Goal: Task Accomplishment & Management: Manage account settings

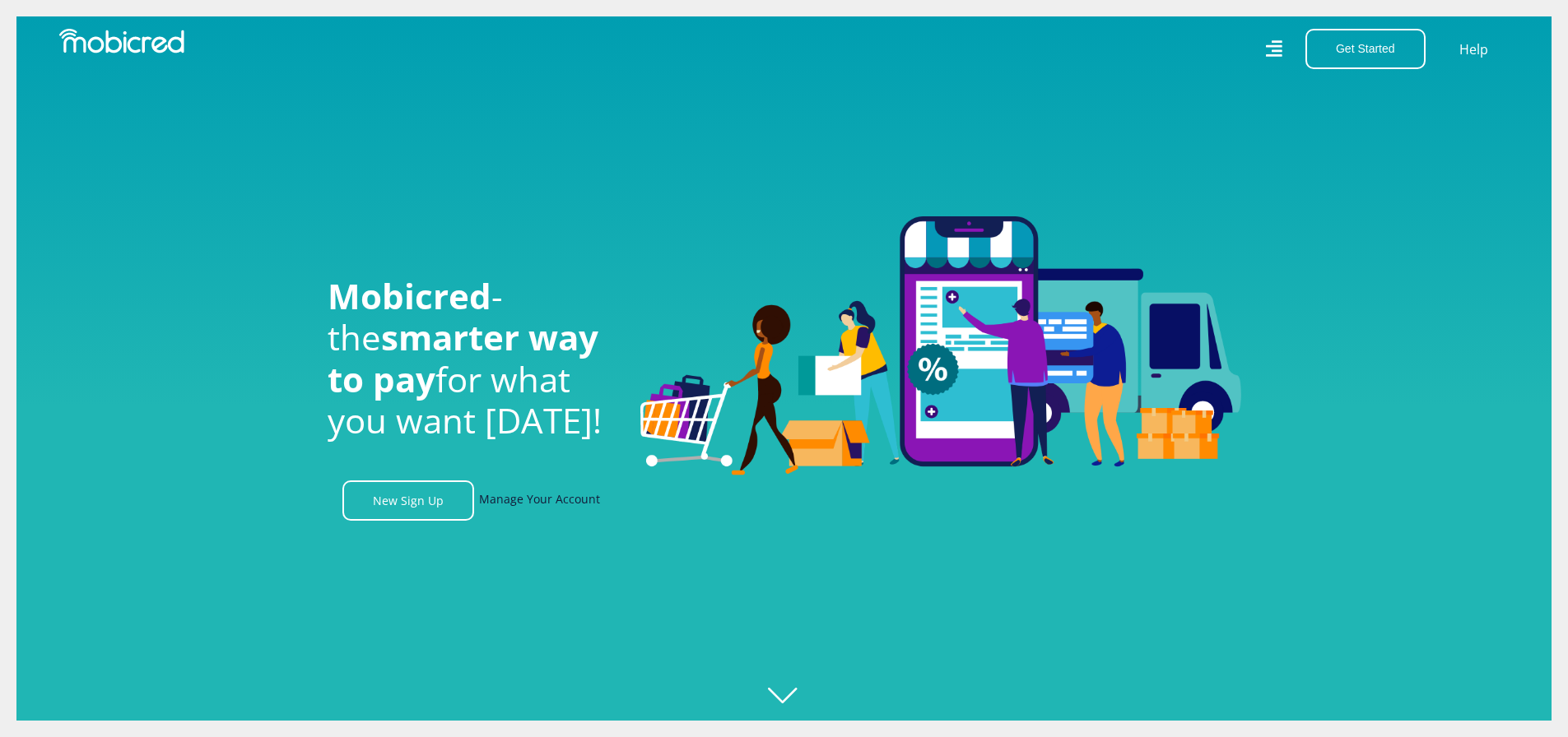
click at [520, 513] on link "Manage Your Account" at bounding box center [539, 500] width 121 height 40
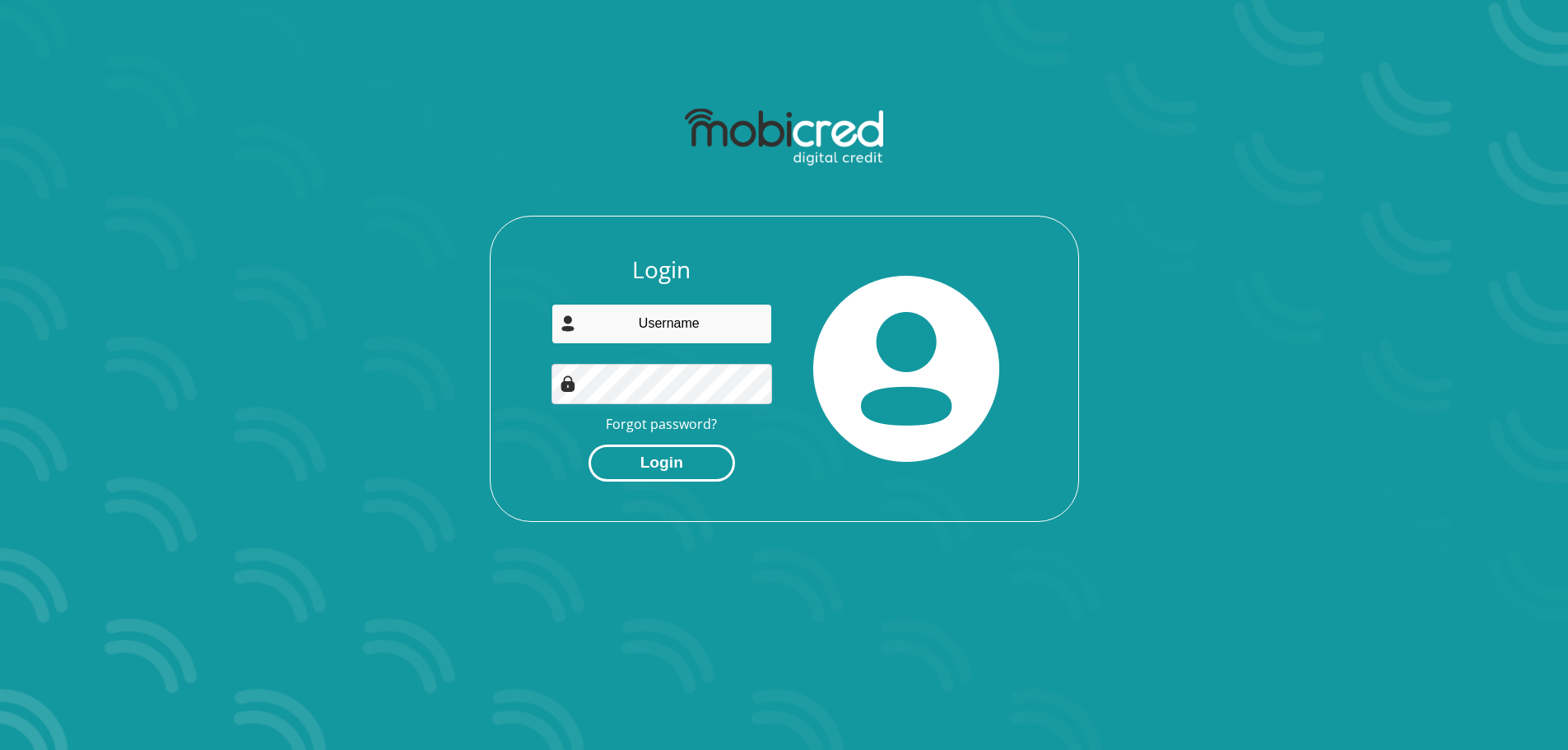
type input "[EMAIL_ADDRESS][DOMAIN_NAME]"
click at [646, 461] on button "Login" at bounding box center [662, 463] width 147 height 37
